Goal: Task Accomplishment & Management: Use online tool/utility

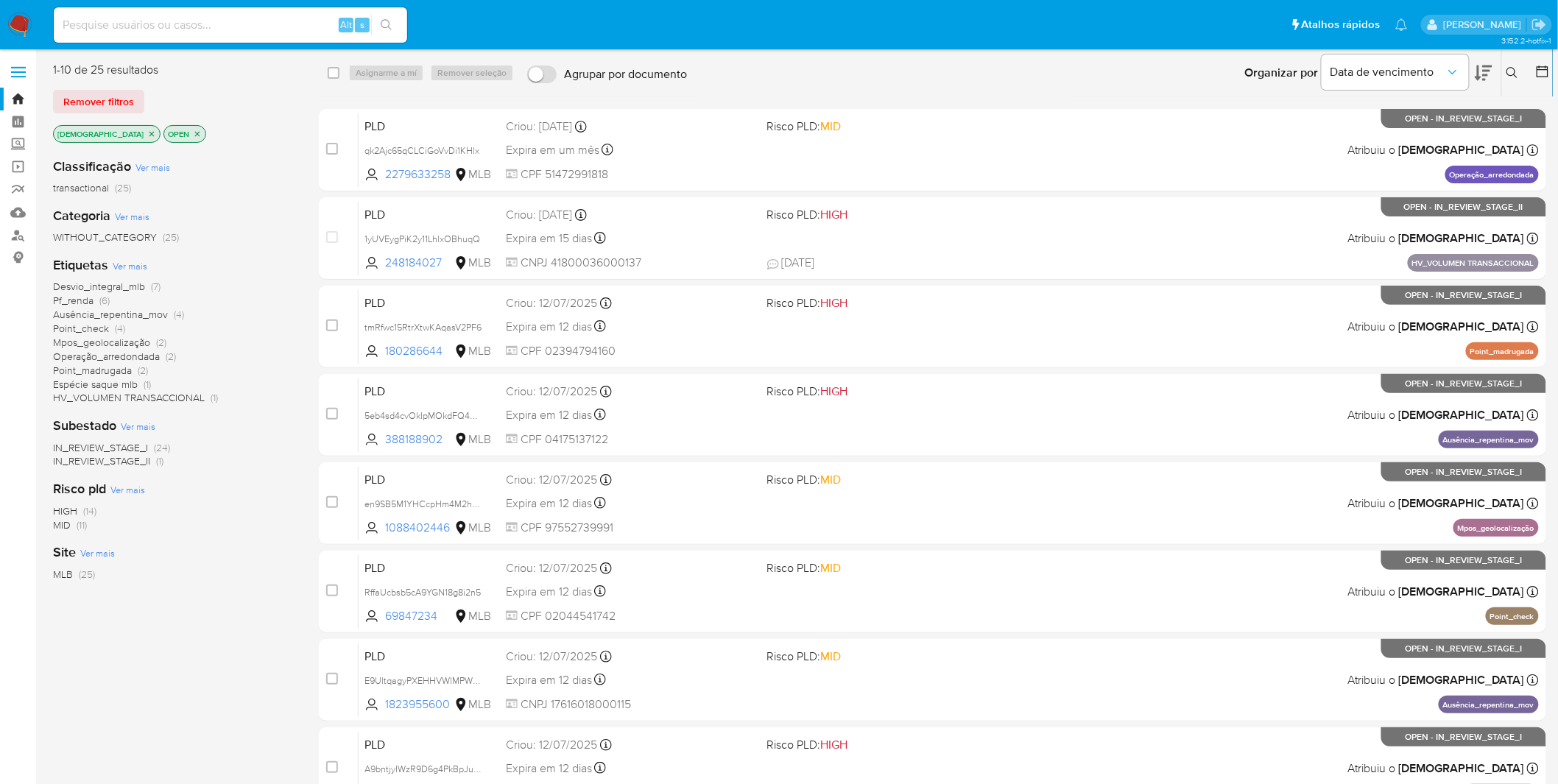
click at [173, 38] on div "Alt s" at bounding box center [230, 25] width 353 height 35
click at [175, 34] on div "Alt s" at bounding box center [230, 25] width 353 height 35
click at [185, 16] on input at bounding box center [230, 25] width 353 height 19
paste input "1yUVEygPiK2y11LhlxOBhuqQ"
type input "1yUVEygPiK2y11LhlxOBhuqQ"
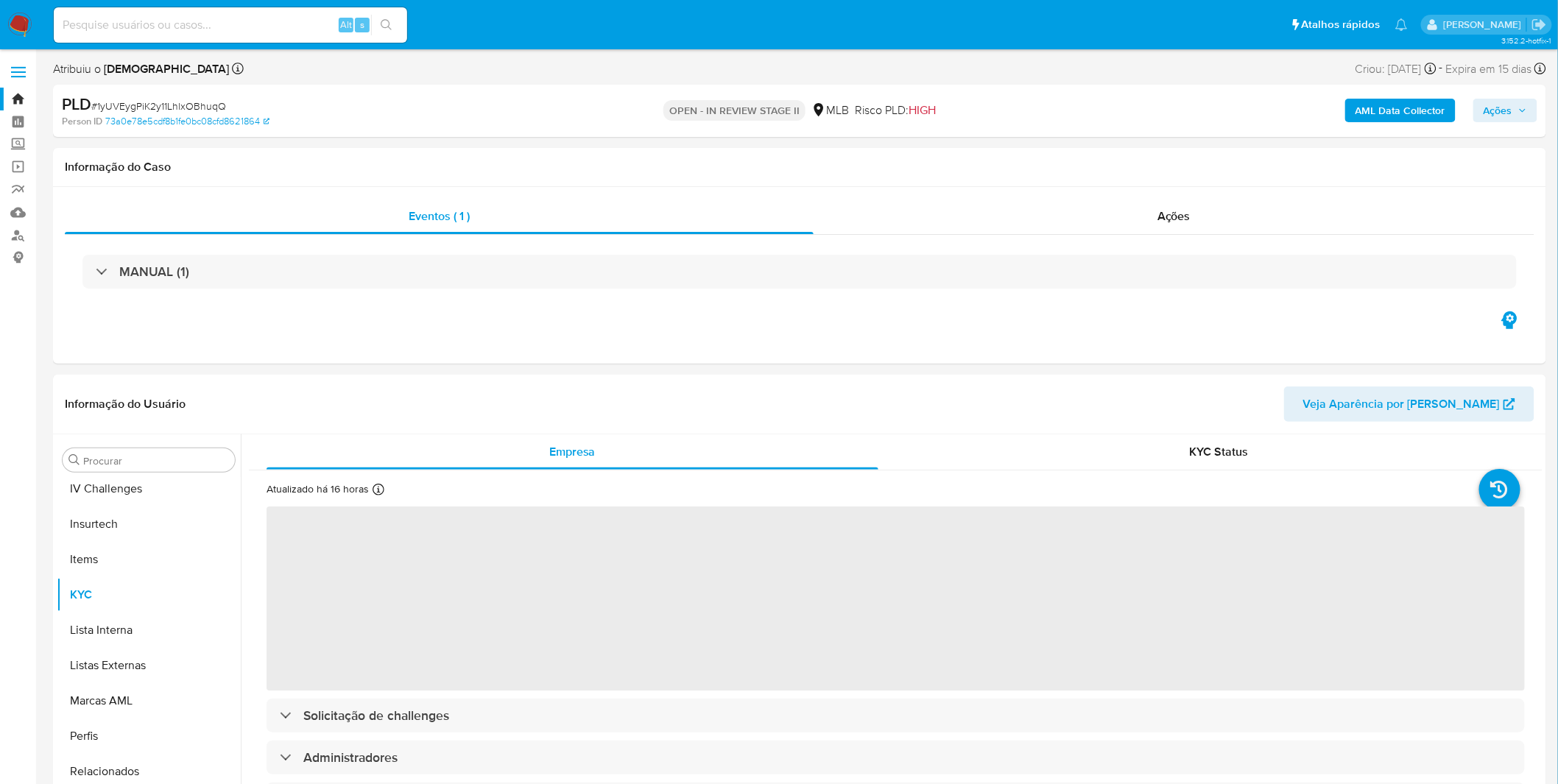
scroll to position [621, 0]
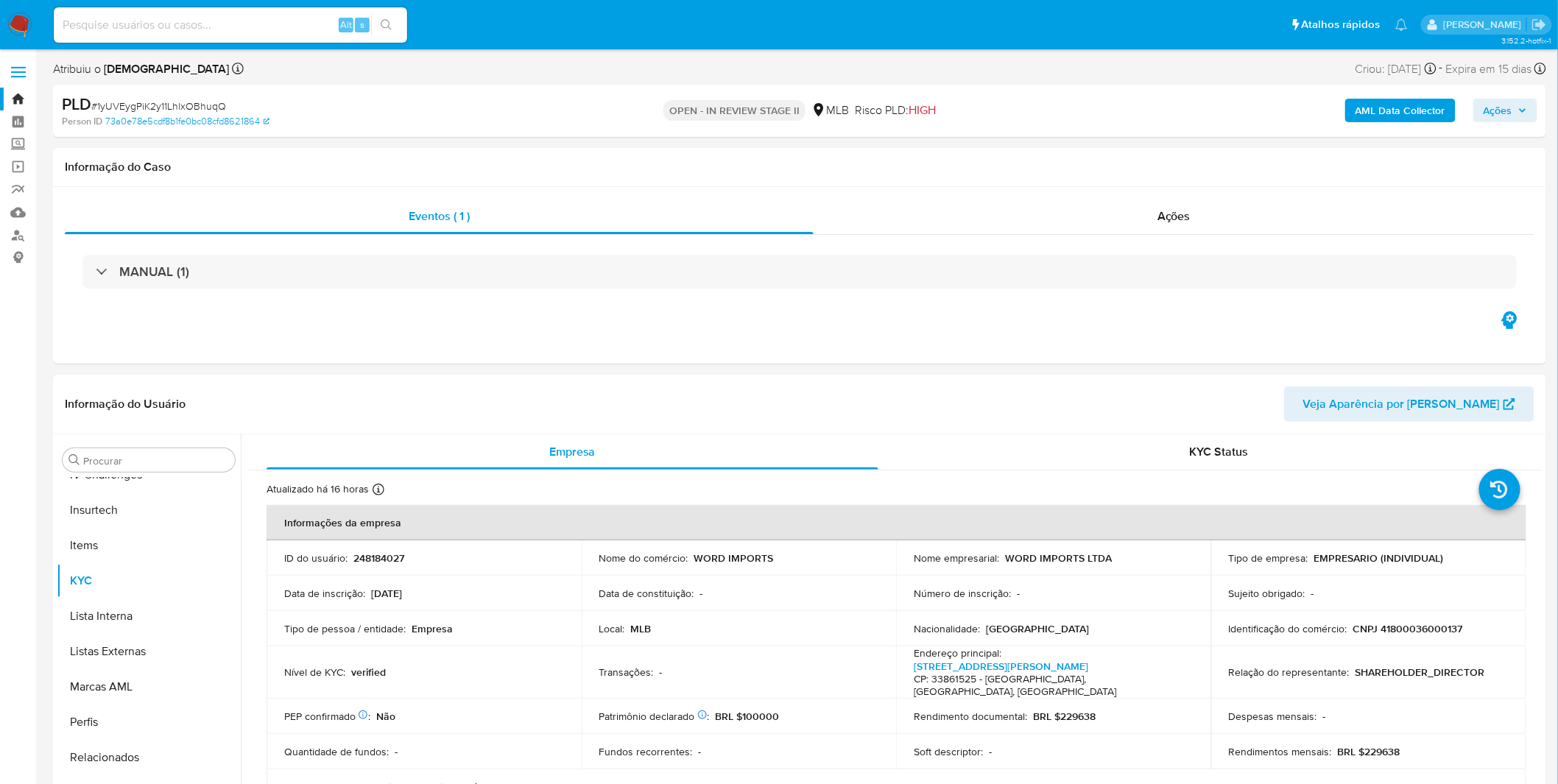
select select "10"
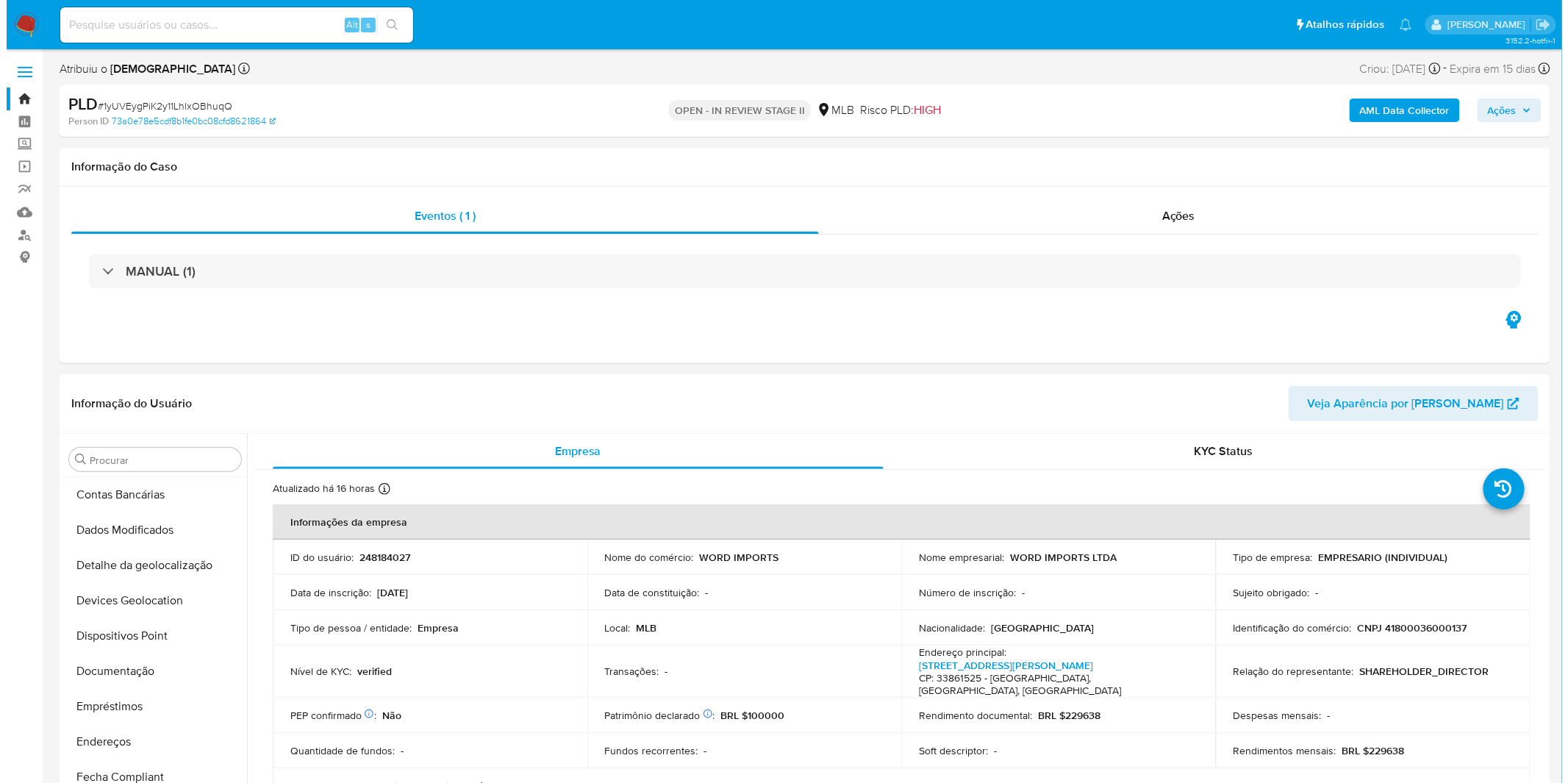
scroll to position [0, 0]
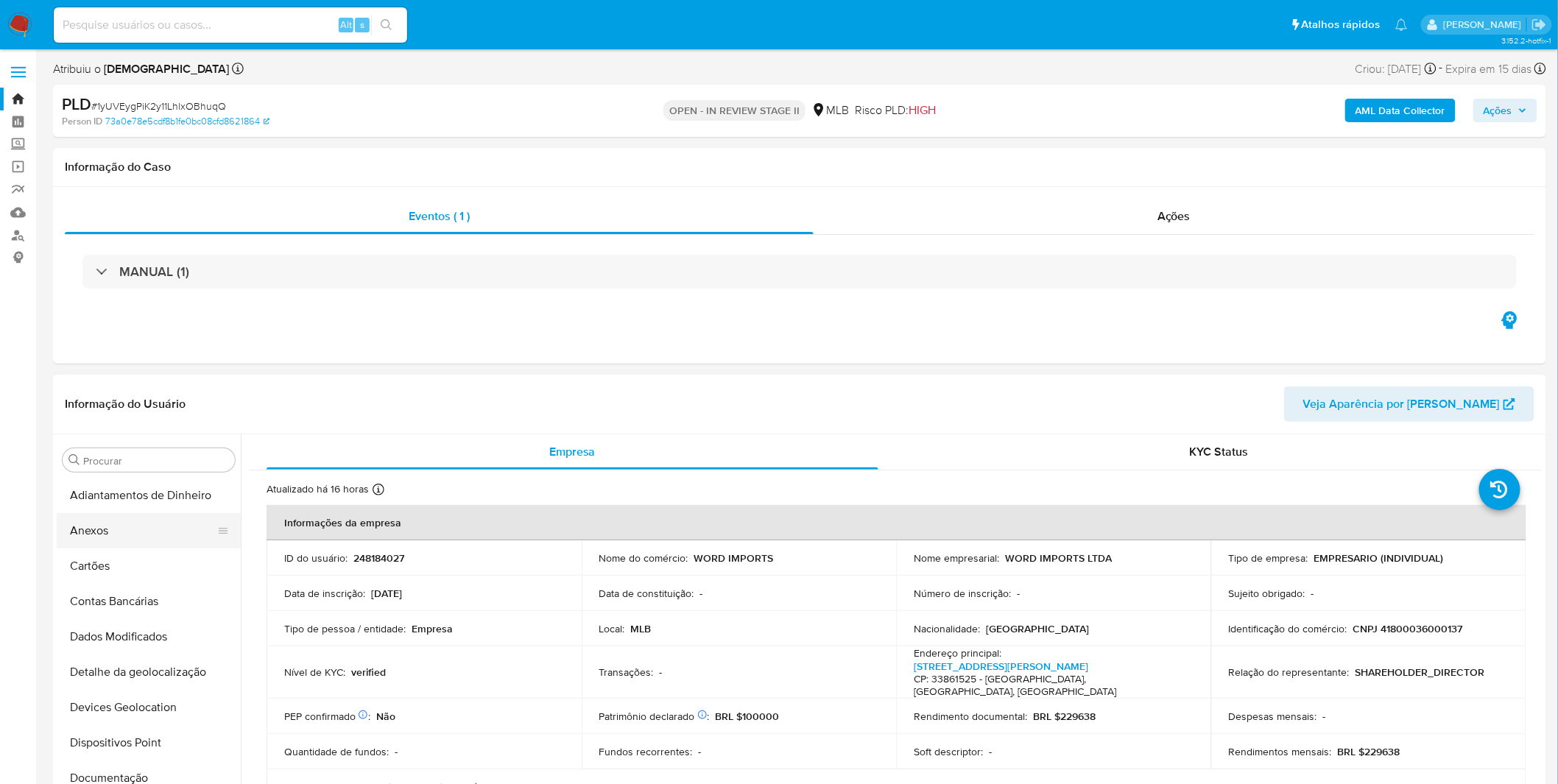
click at [155, 534] on button "Anexos" at bounding box center [143, 530] width 173 height 35
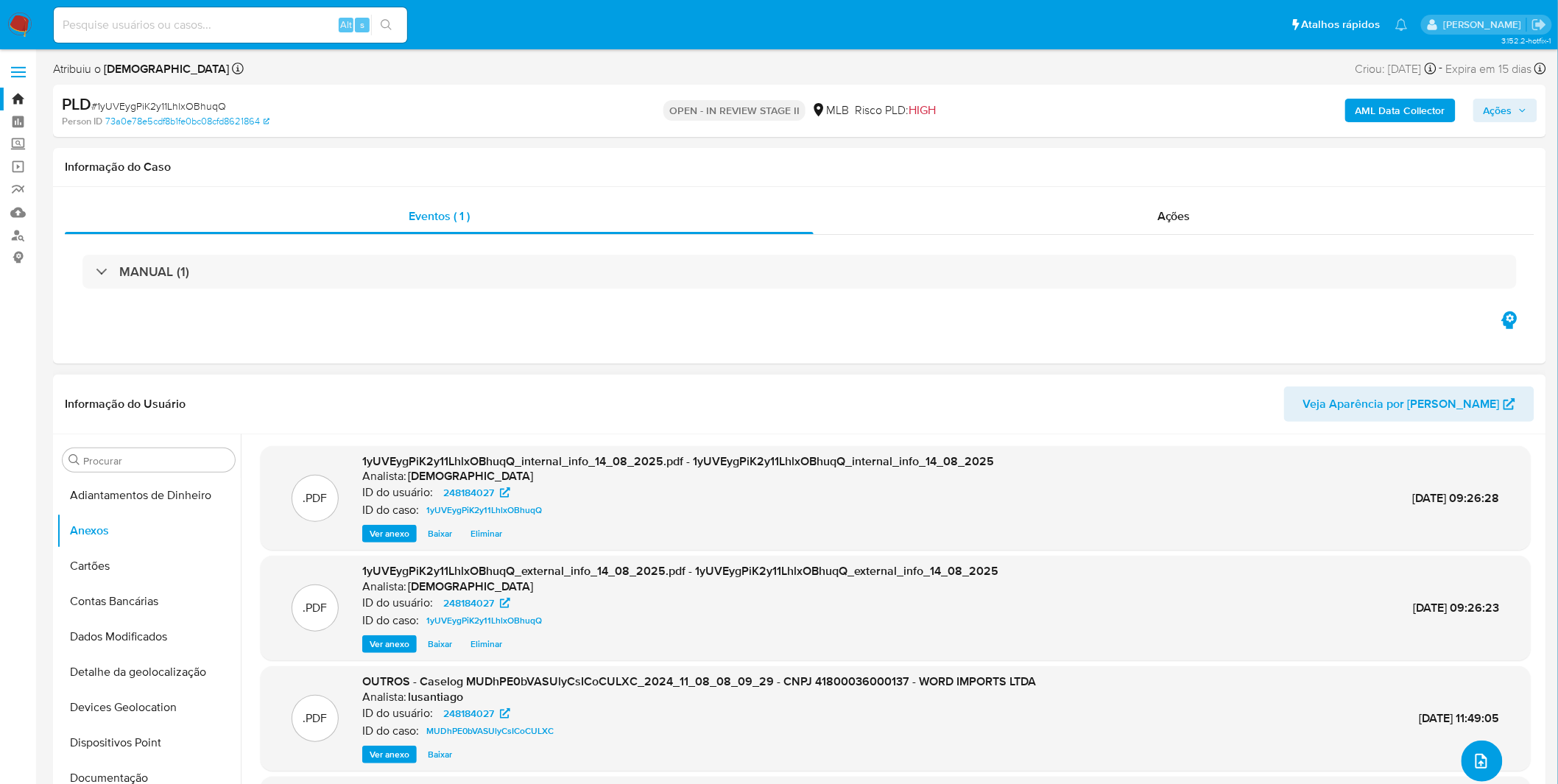
click at [1484, 759] on icon "upload-file" at bounding box center [1481, 761] width 18 height 18
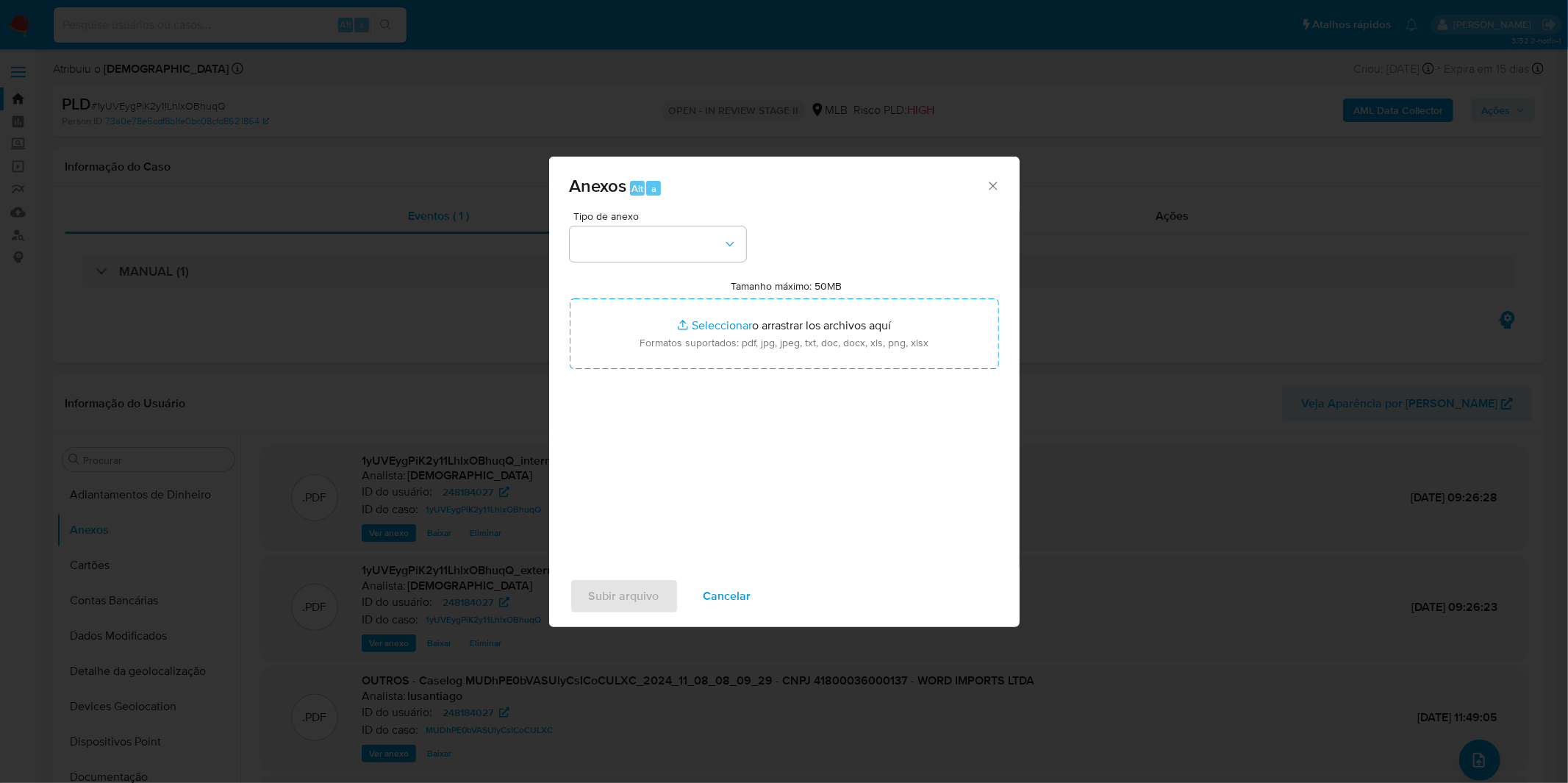
click at [693, 204] on div "Anexos Alt a" at bounding box center [784, 184] width 470 height 55
click at [692, 239] on button "button" at bounding box center [658, 244] width 176 height 35
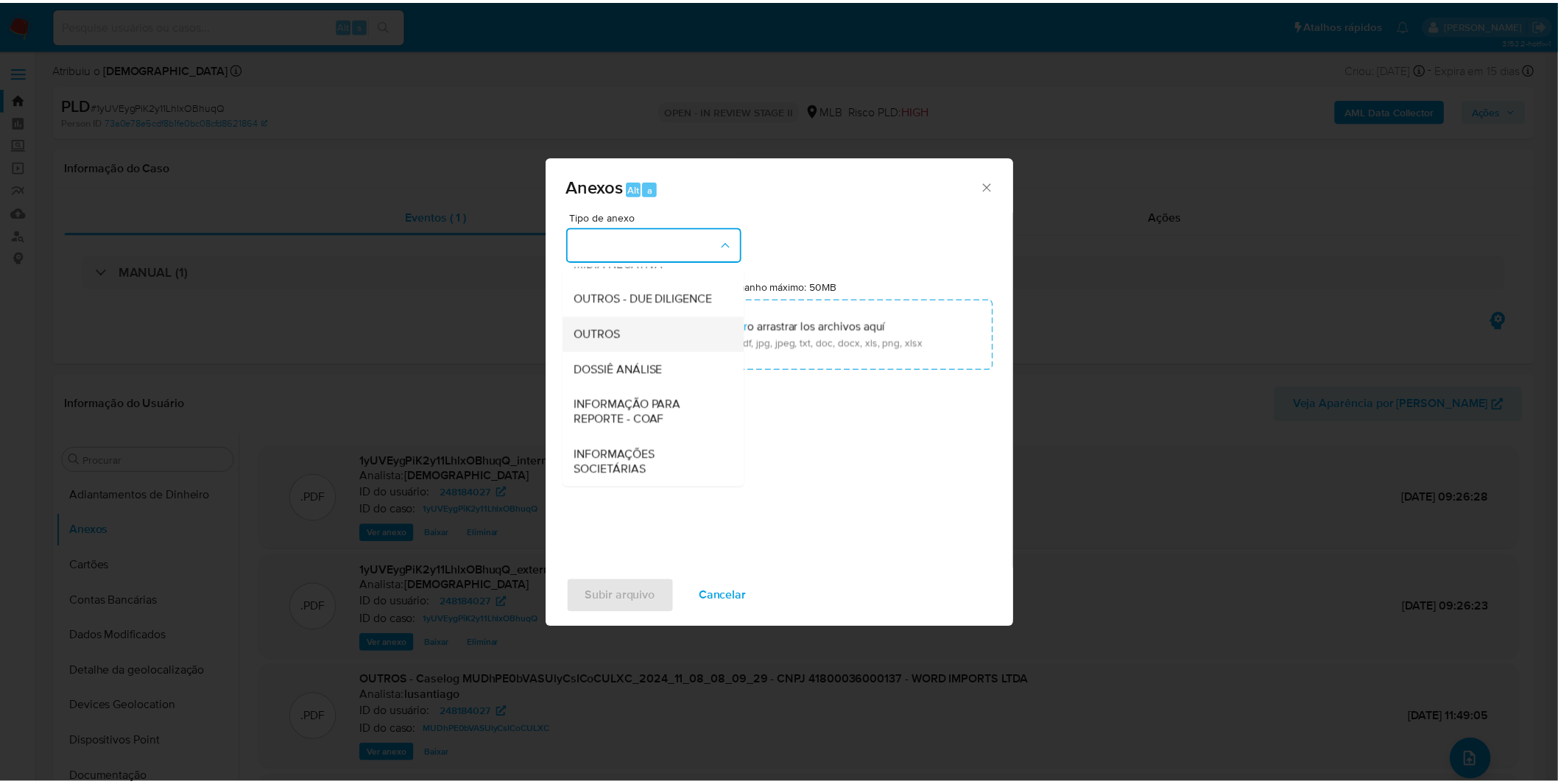
scroll to position [226, 0]
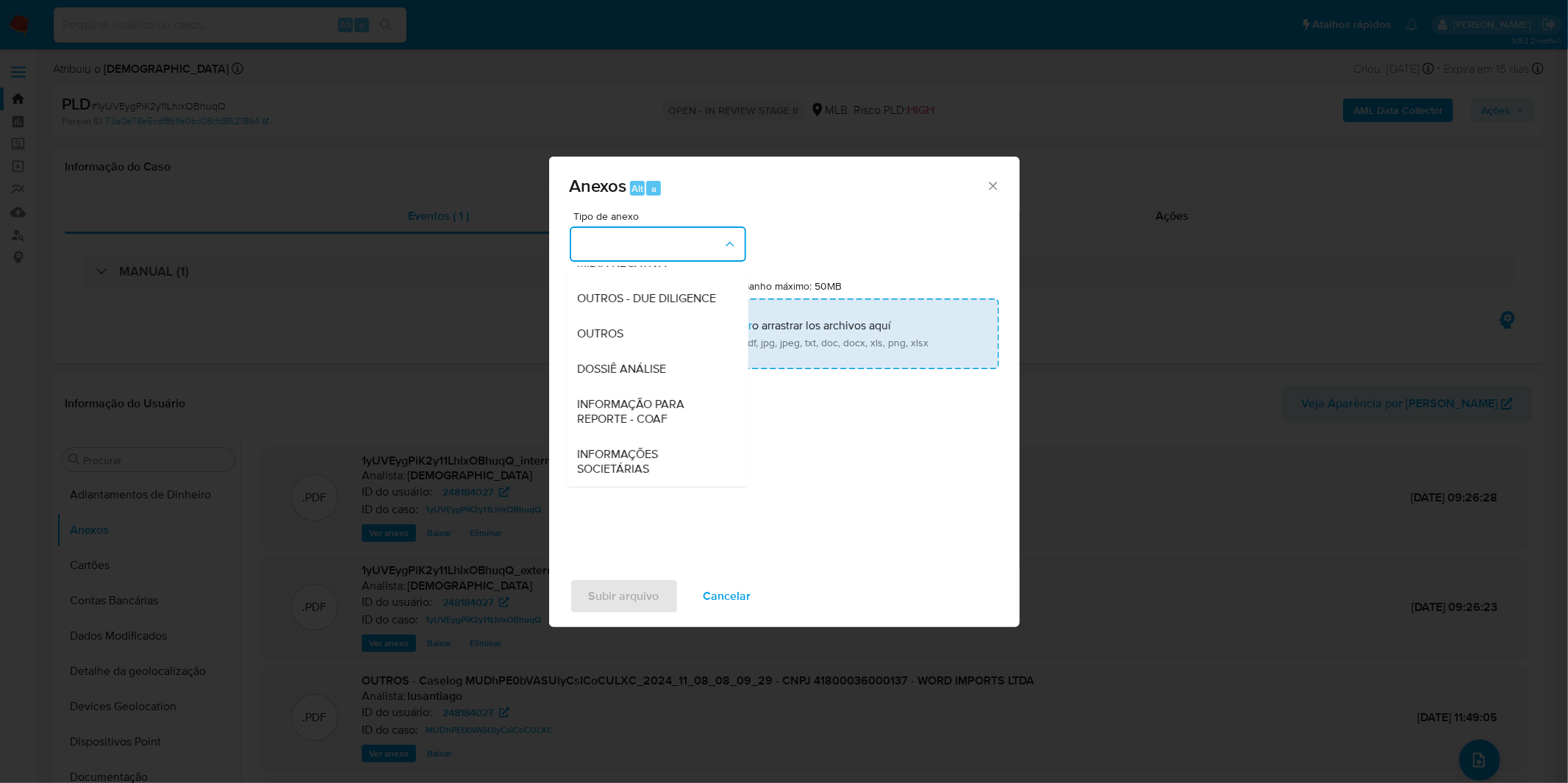
drag, startPoint x: 670, startPoint y: 347, endPoint x: 664, endPoint y: 334, distance: 14.3
click at [669, 347] on div "OUTROS" at bounding box center [653, 333] width 150 height 35
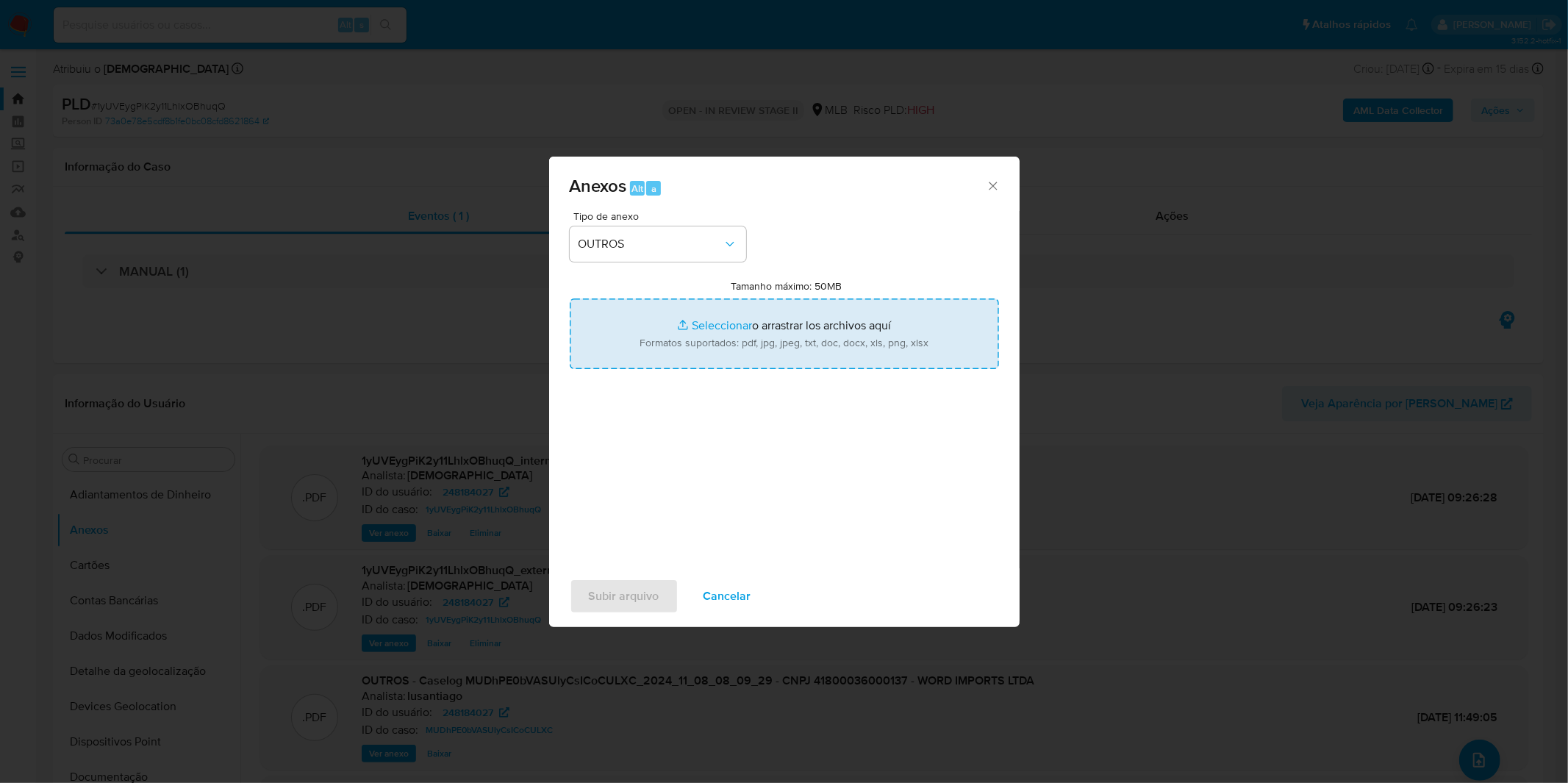
click at [664, 334] on input "Tamanho máximo: 50MB Seleccionar archivos" at bounding box center [785, 334] width 430 height 71
type input "C:\fakepath\DECLINIO SAR - CNPJ 41800036000137 - WORD IMPORTS LTDA.pdf"
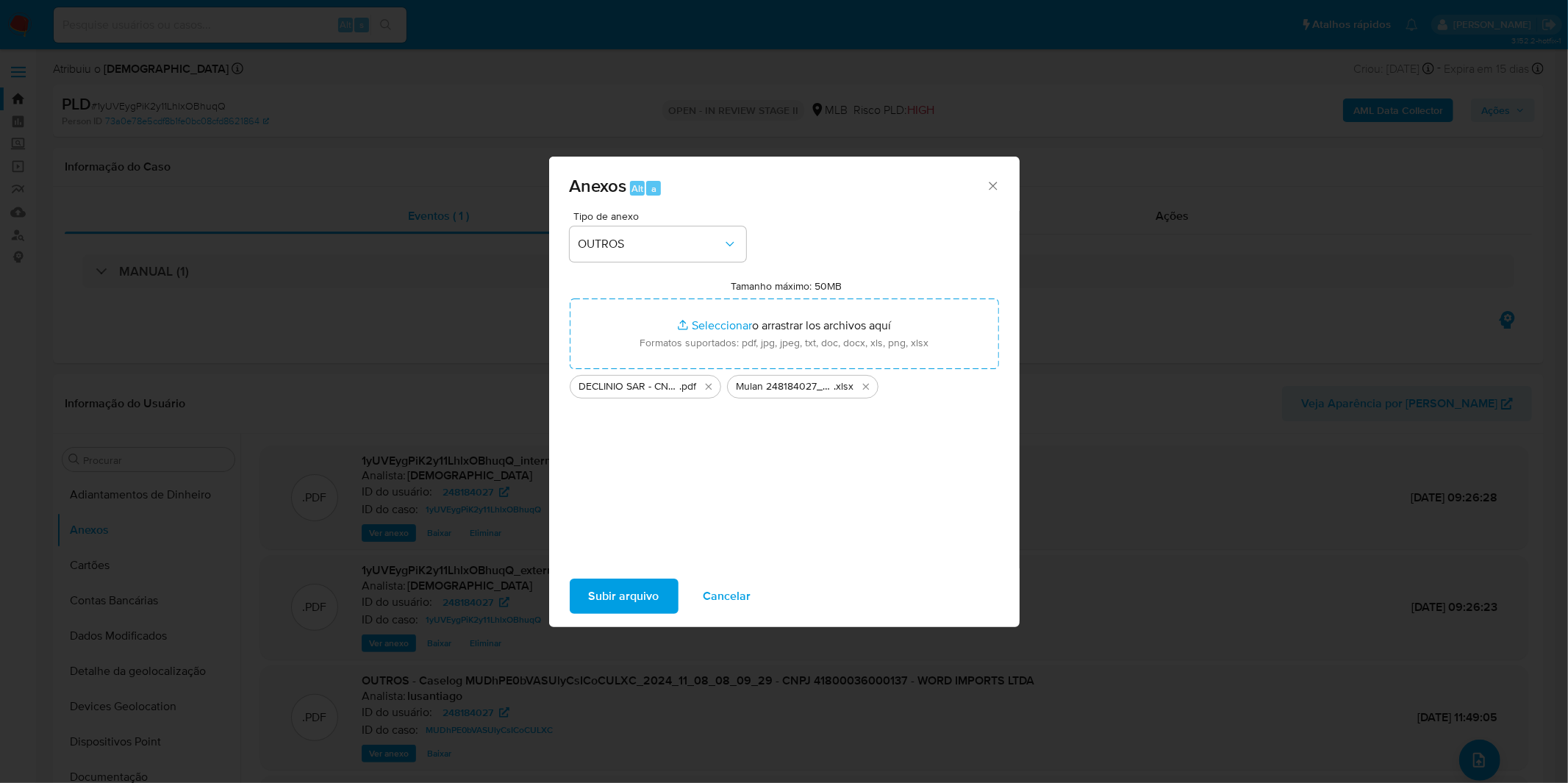
click at [607, 594] on span "Subir arquivo" at bounding box center [624, 597] width 71 height 33
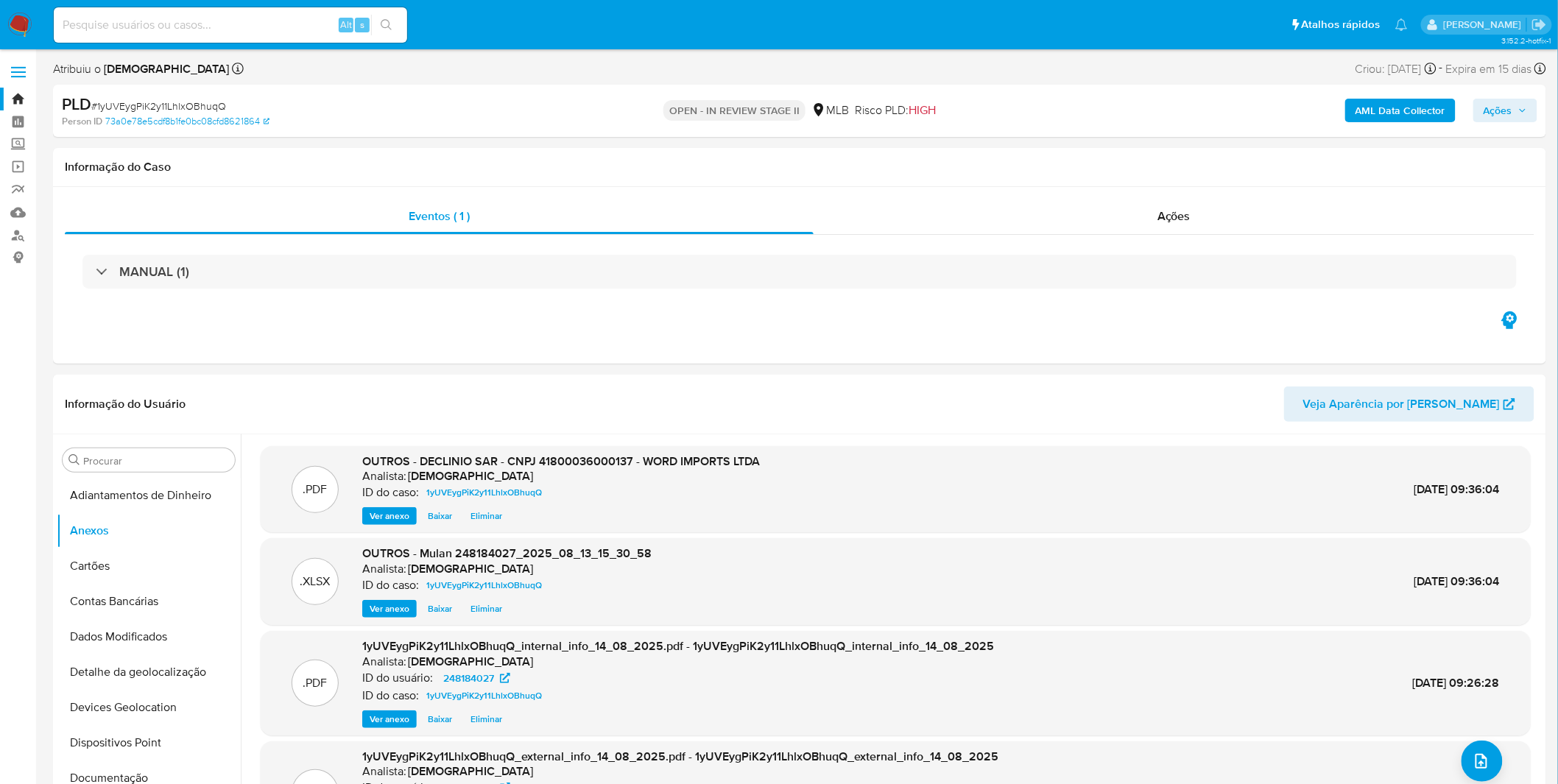
click at [1486, 108] on span "Ações" at bounding box center [1498, 111] width 29 height 24
click at [1112, 158] on span "Resolução do caso" at bounding box center [1077, 157] width 100 height 17
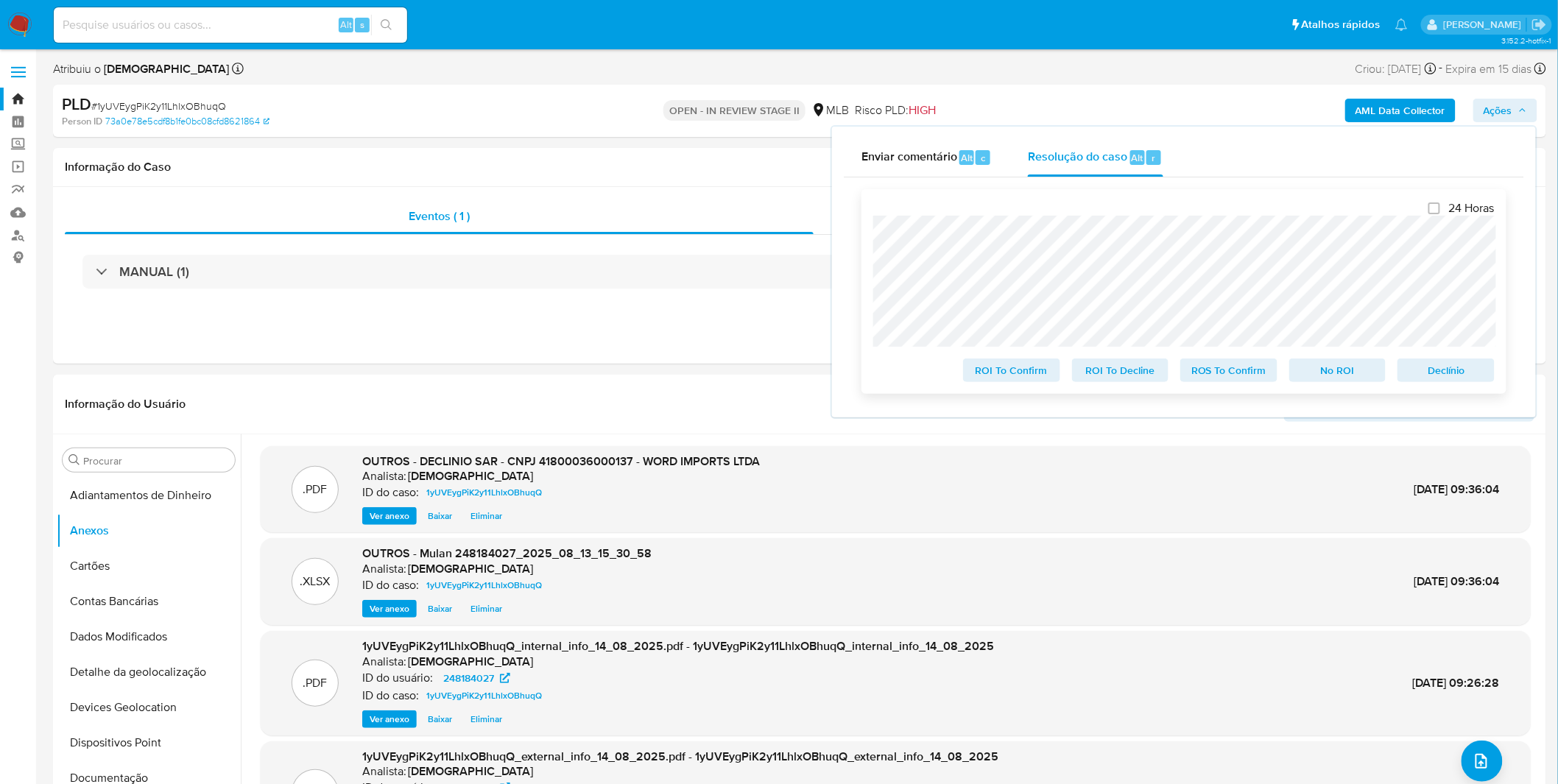
click at [1325, 378] on span "No ROI" at bounding box center [1337, 370] width 77 height 21
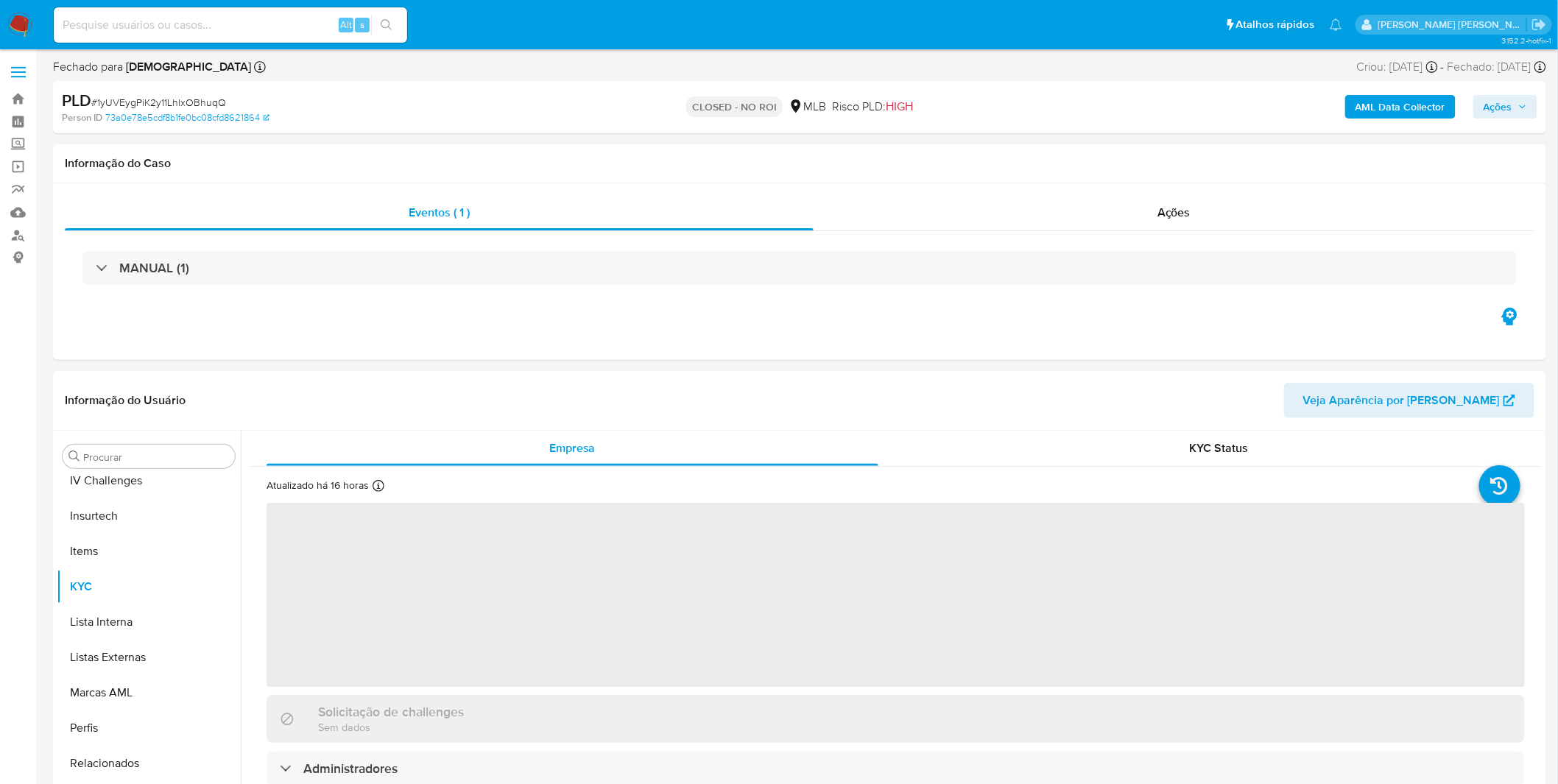
scroll to position [621, 0]
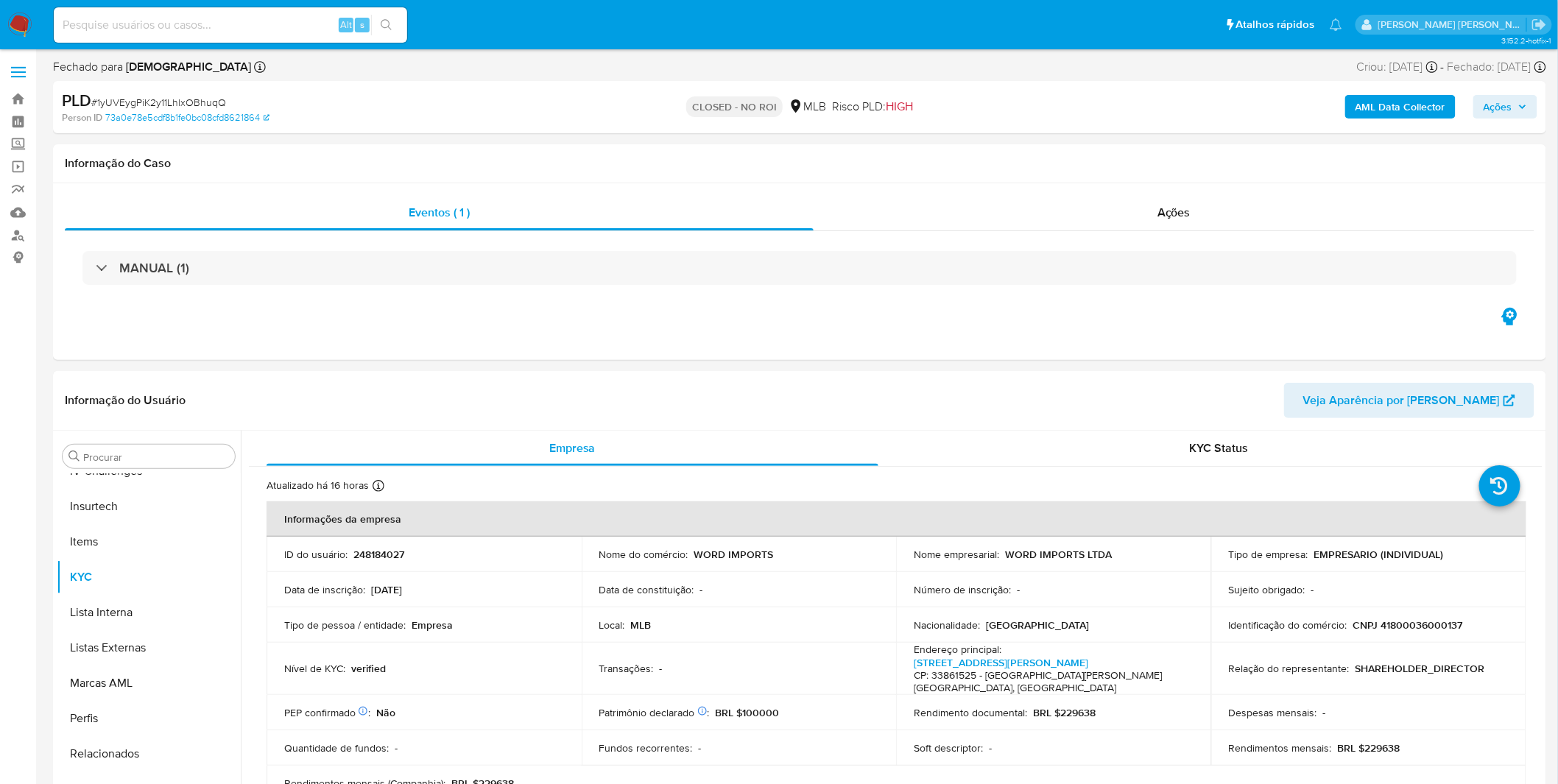
select select "10"
